Goal: Task Accomplishment & Management: Manage account settings

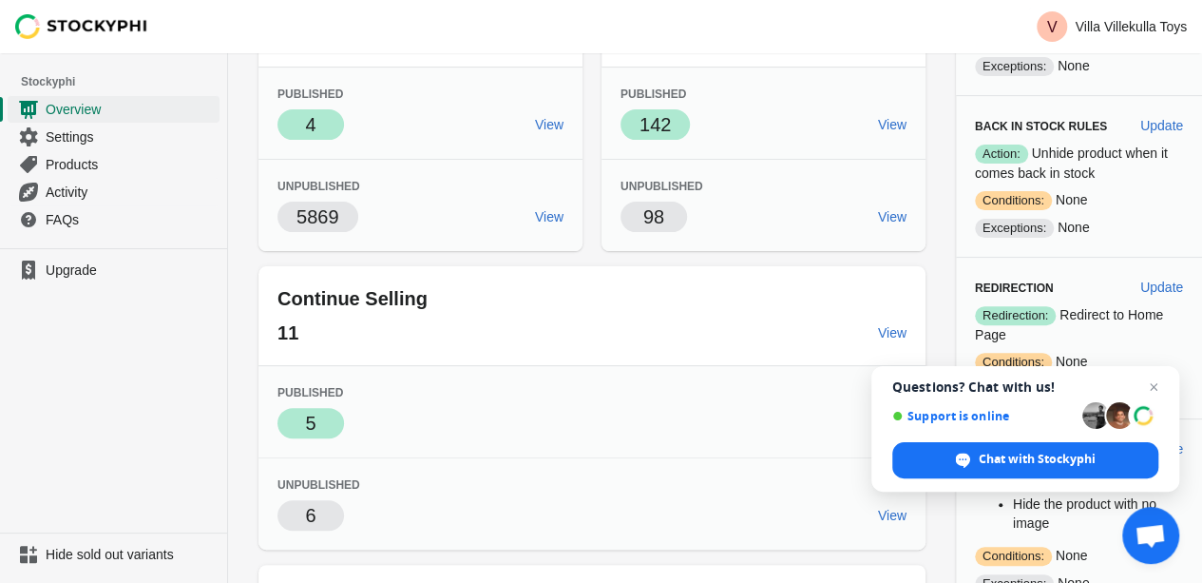
scroll to position [424, 0]
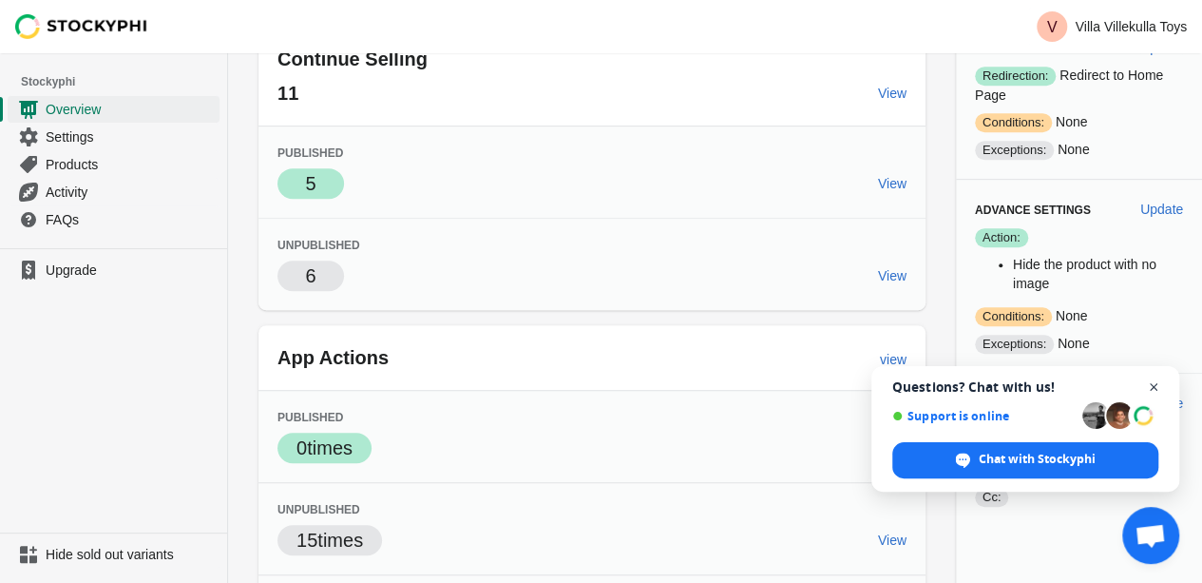
click at [1153, 385] on span "Close chat" at bounding box center [1154, 387] width 24 height 24
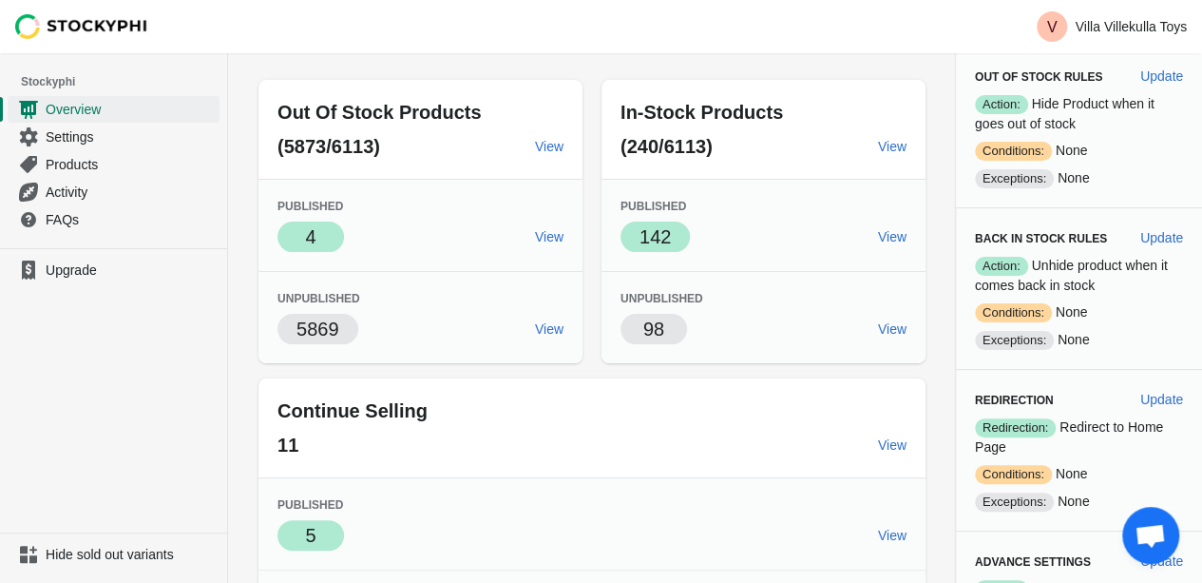
scroll to position [0, 0]
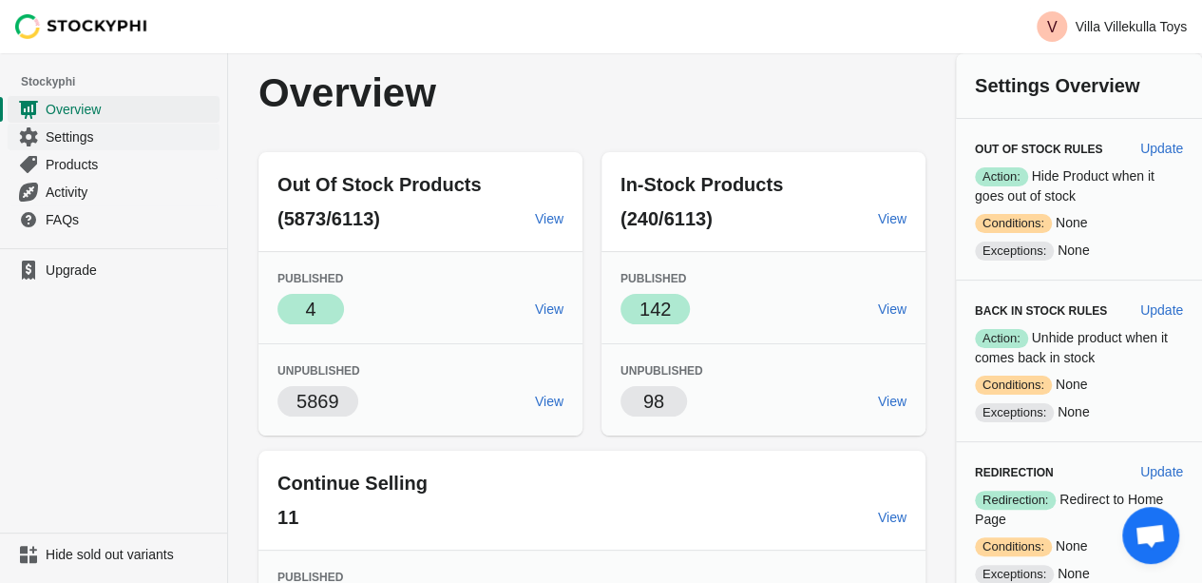
click at [102, 133] on span "Settings" at bounding box center [131, 136] width 170 height 19
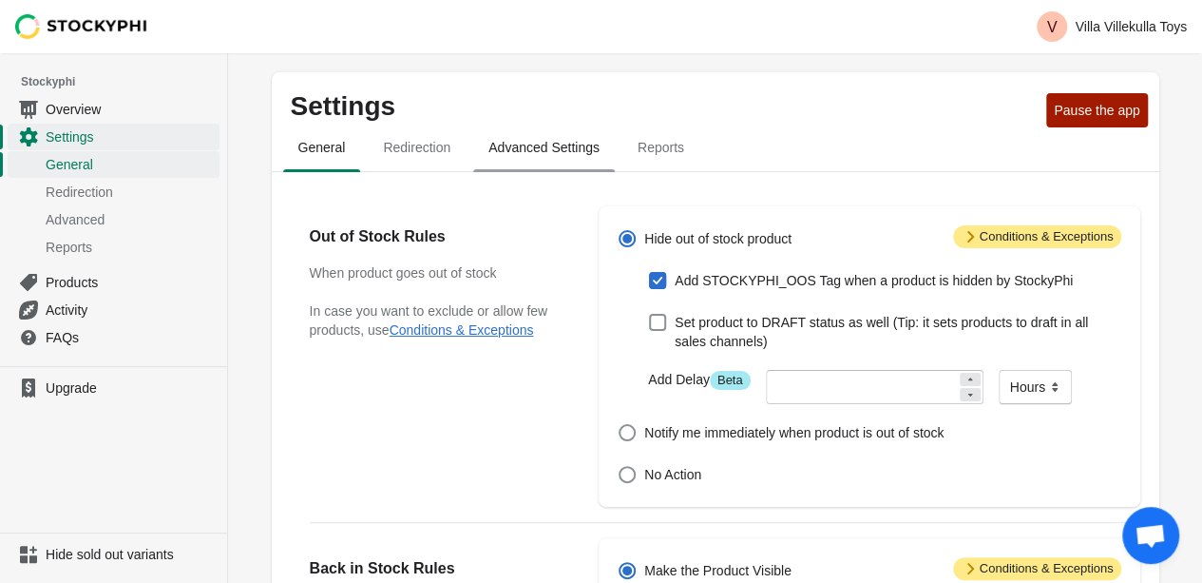
click at [536, 147] on span "Advanced Settings" at bounding box center [544, 147] width 142 height 34
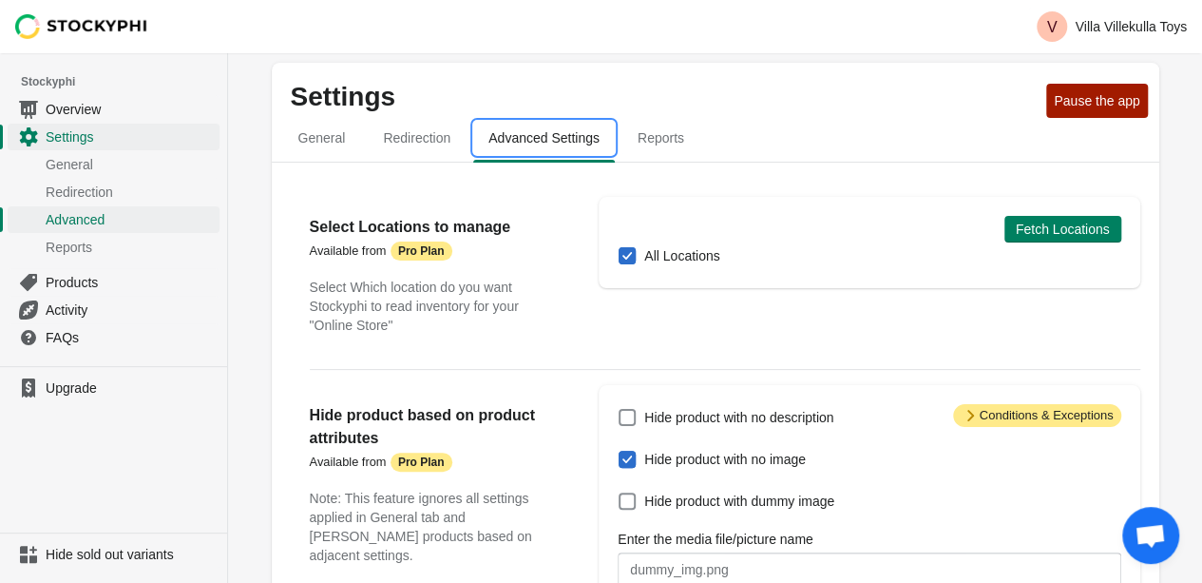
scroll to position [3, 0]
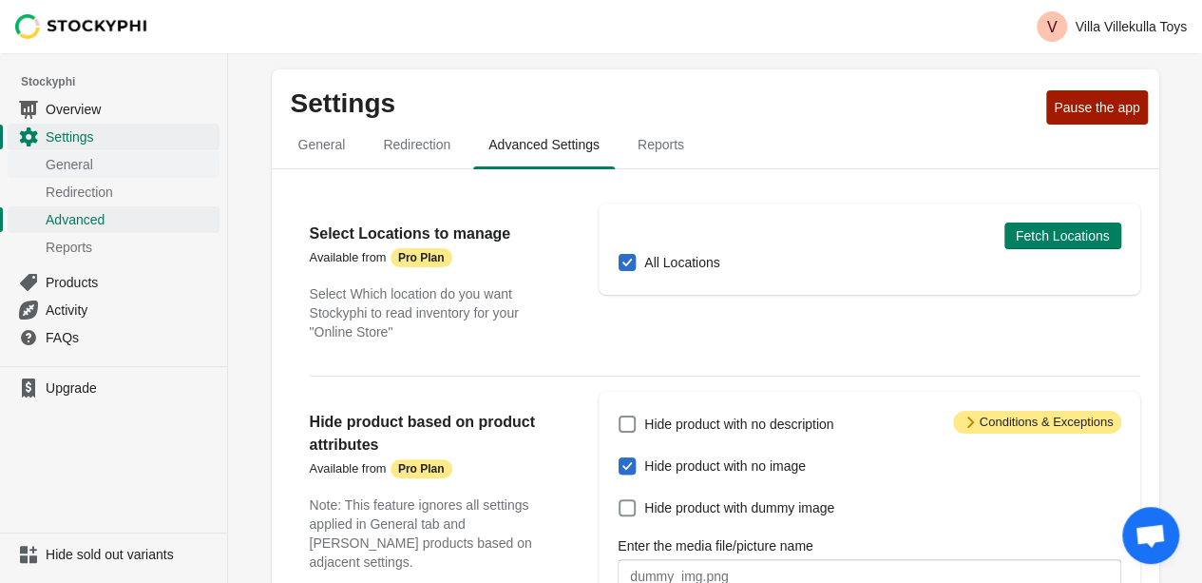
click at [104, 168] on span "General" at bounding box center [131, 164] width 170 height 19
click at [105, 170] on span "General" at bounding box center [131, 164] width 170 height 19
click at [1079, 107] on span "Pause the app" at bounding box center [1097, 107] width 86 height 15
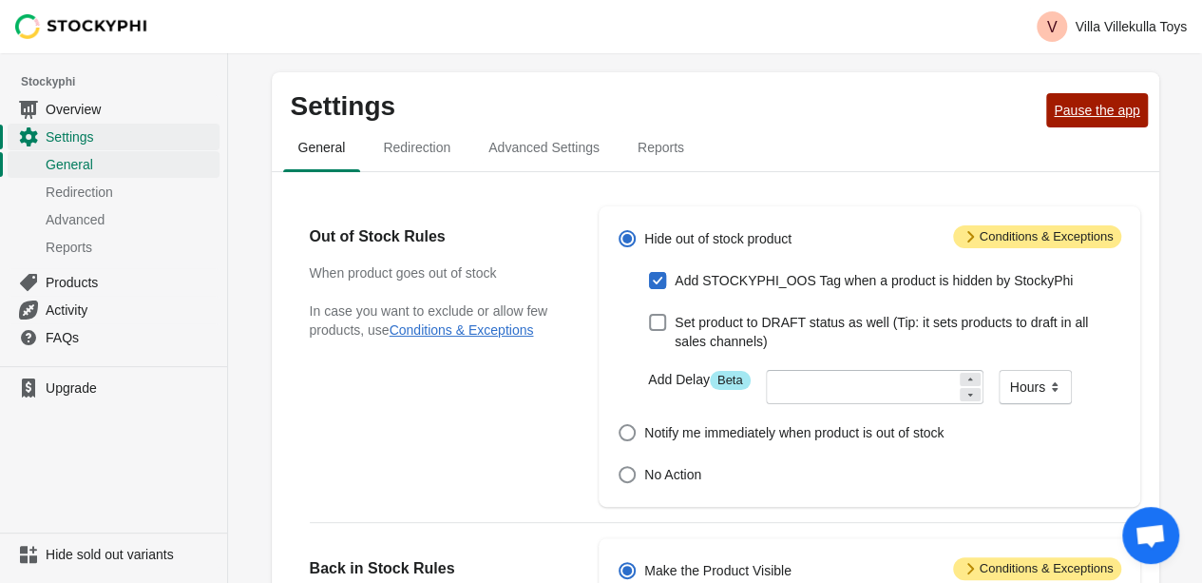
click at [1087, 115] on span "Pause the app" at bounding box center [1097, 110] width 86 height 15
click at [74, 381] on span "Upgrade" at bounding box center [131, 387] width 170 height 19
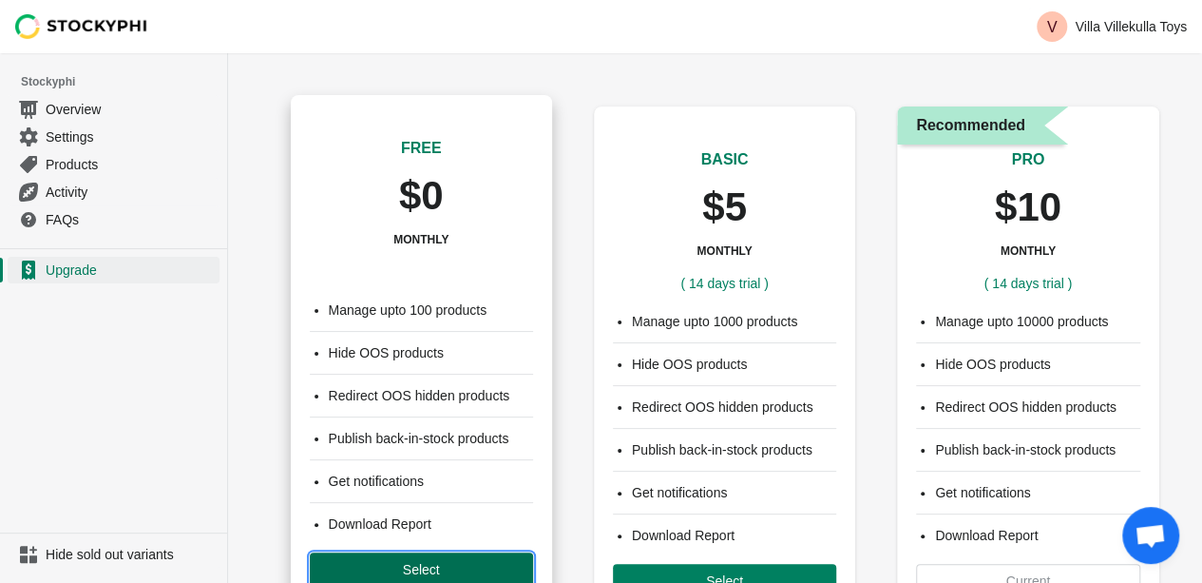
click at [466, 571] on span "Select" at bounding box center [421, 569] width 193 height 15
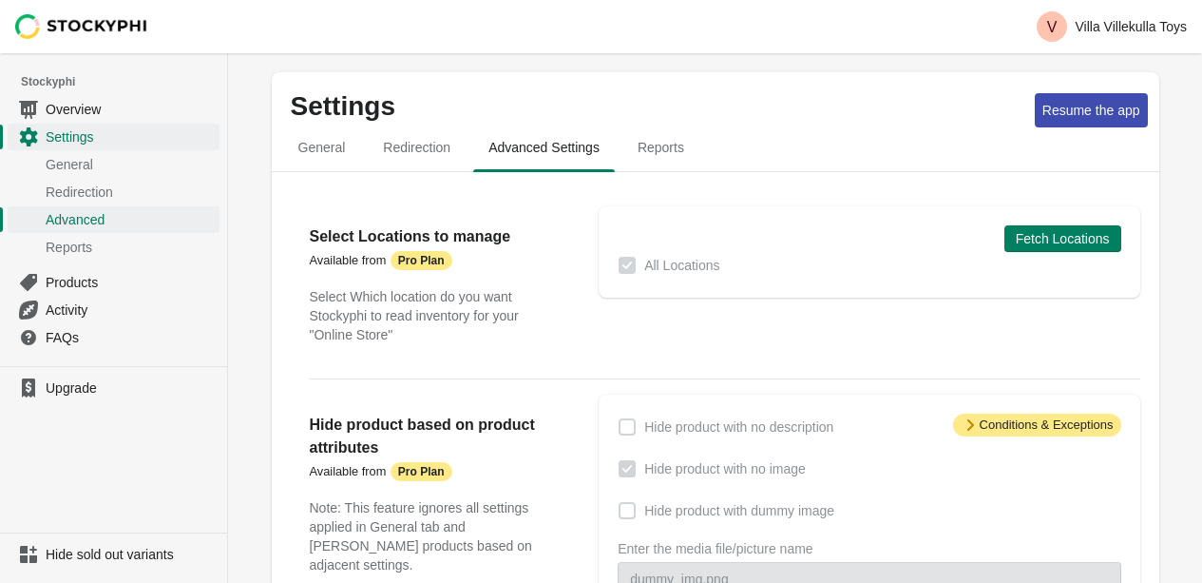
scroll to position [3, 0]
